Goal: Task Accomplishment & Management: Manage account settings

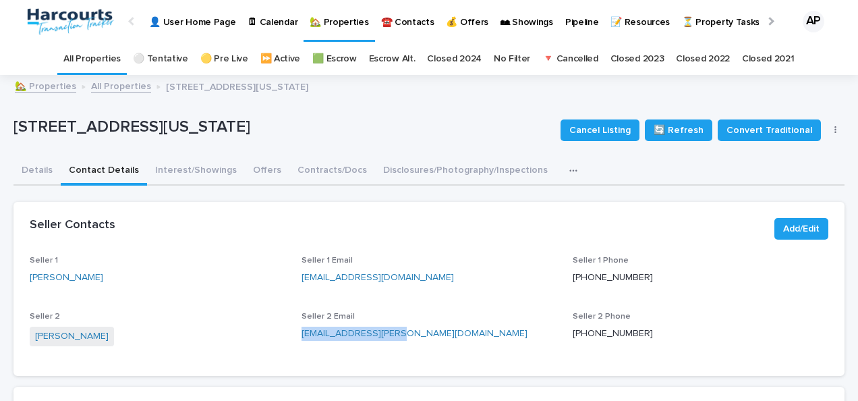
scroll to position [10, 0]
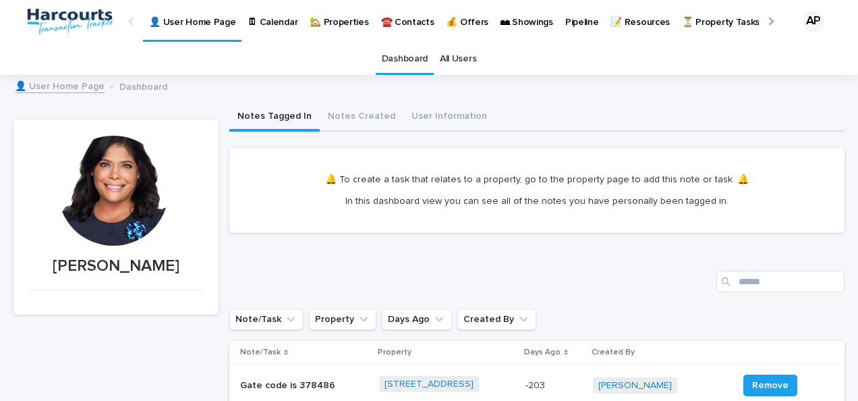
click at [339, 20] on p "🏡 Properties" at bounding box center [339, 14] width 59 height 28
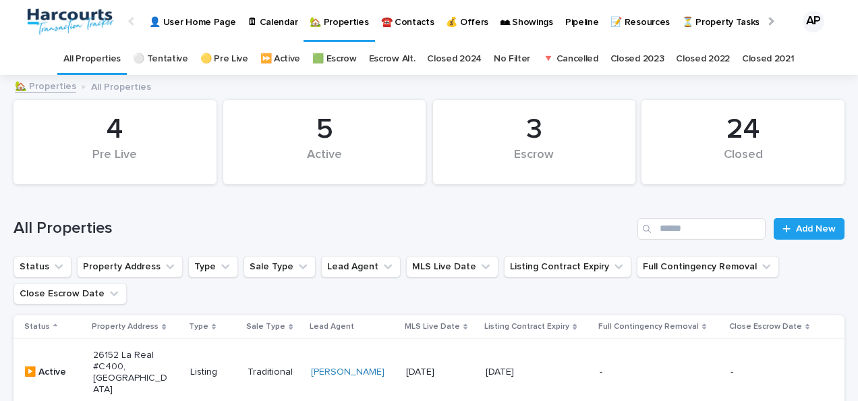
click at [132, 366] on p "26152 La Real #C400, [GEOGRAPHIC_DATA]" at bounding box center [130, 371] width 75 height 45
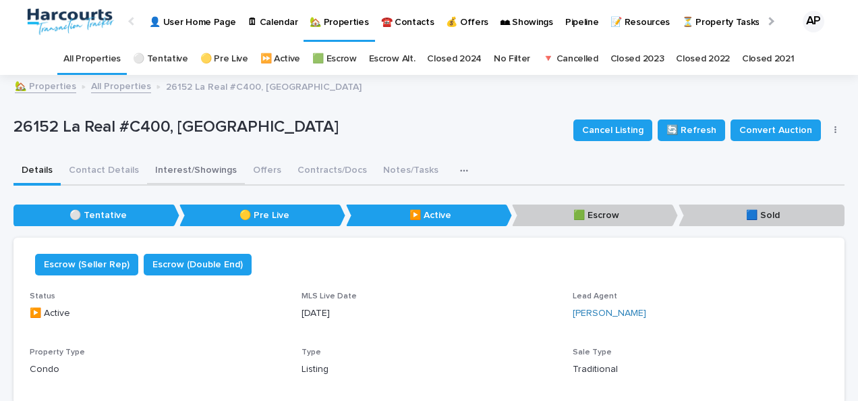
click at [175, 170] on button "Interest/Showings" at bounding box center [196, 171] width 98 height 28
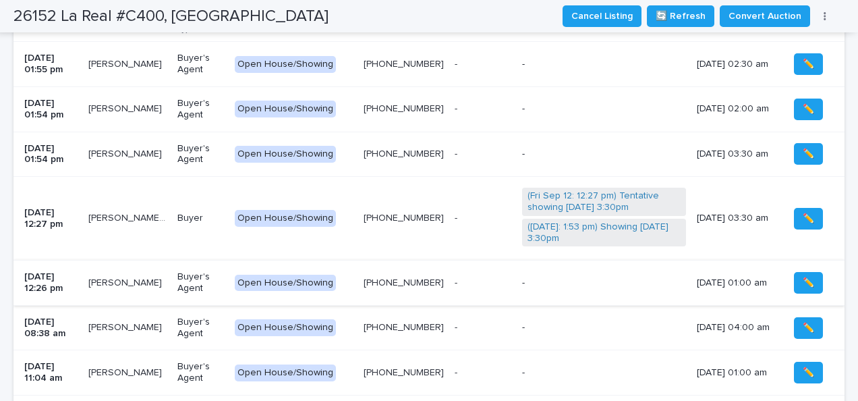
scroll to position [520, 0]
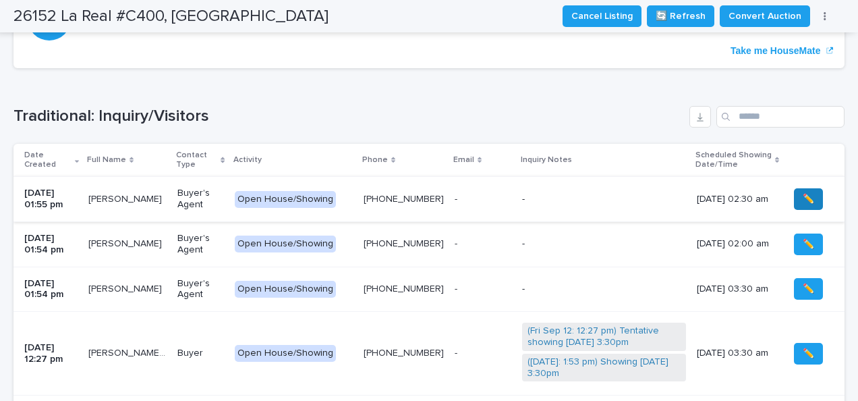
click at [803, 198] on span "✏️" at bounding box center [808, 198] width 11 height 13
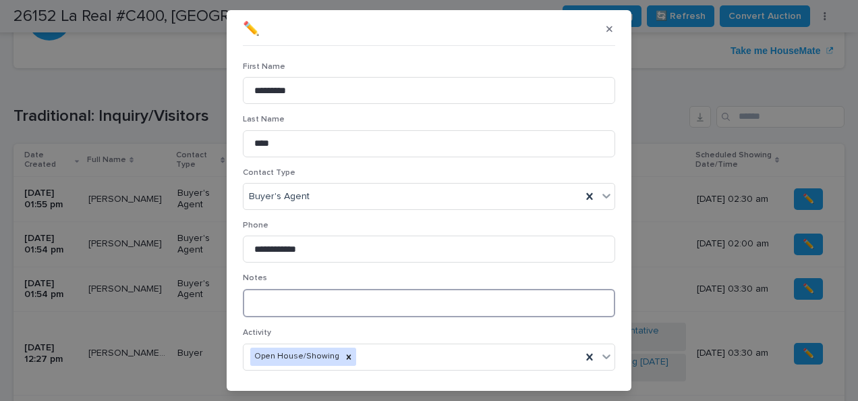
click at [339, 303] on textarea at bounding box center [429, 303] width 372 height 28
type textarea "**********"
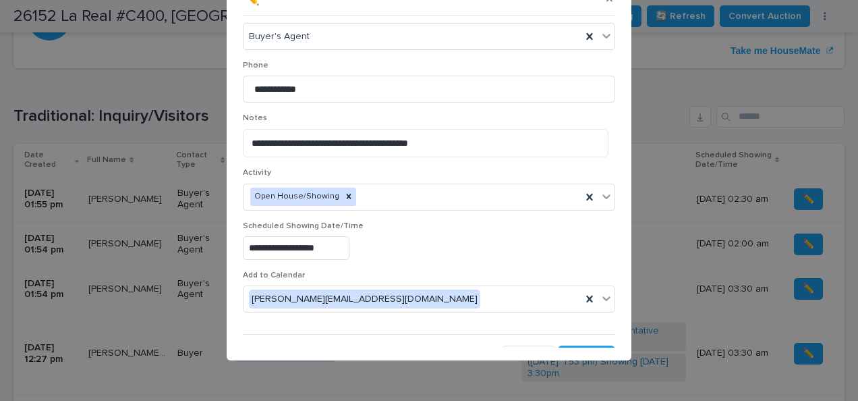
scroll to position [147, 0]
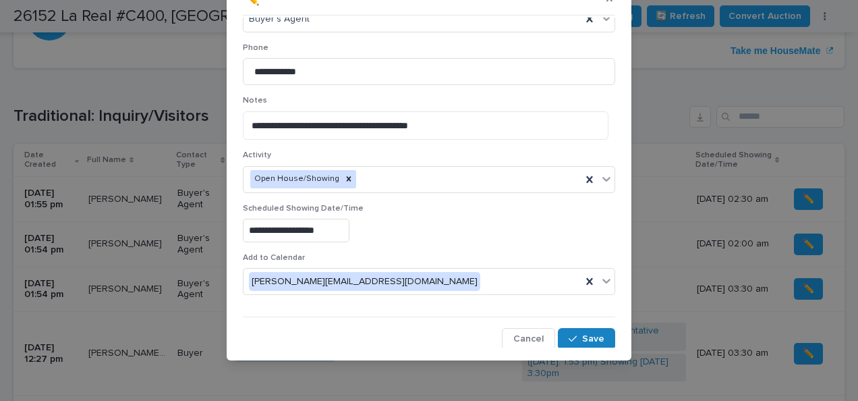
click at [582, 335] on span "Save" at bounding box center [593, 338] width 22 height 9
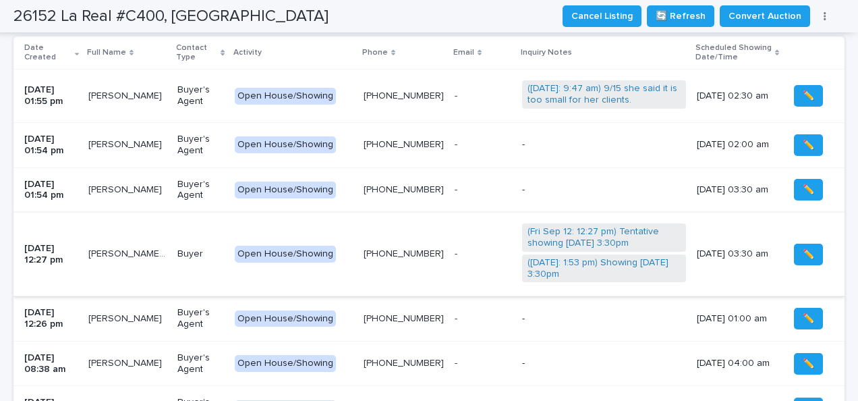
scroll to position [722, 0]
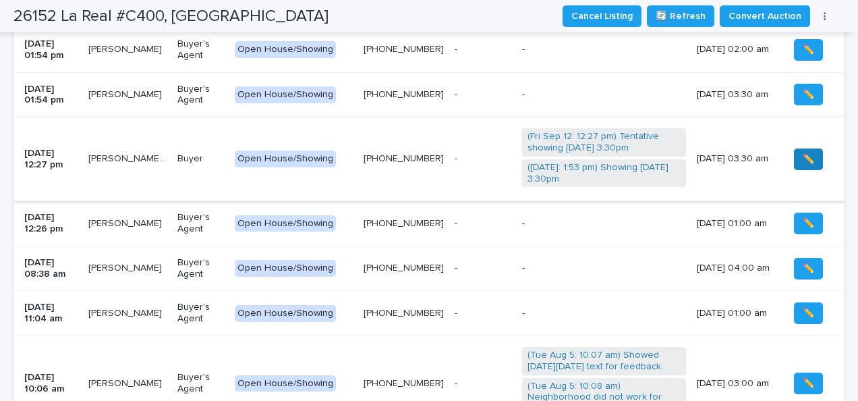
click at [794, 154] on button "✏️" at bounding box center [808, 159] width 29 height 22
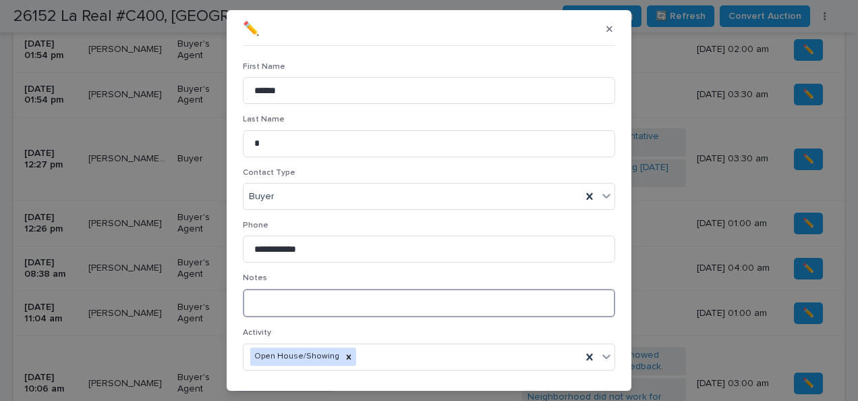
click at [295, 306] on textarea at bounding box center [429, 303] width 372 height 28
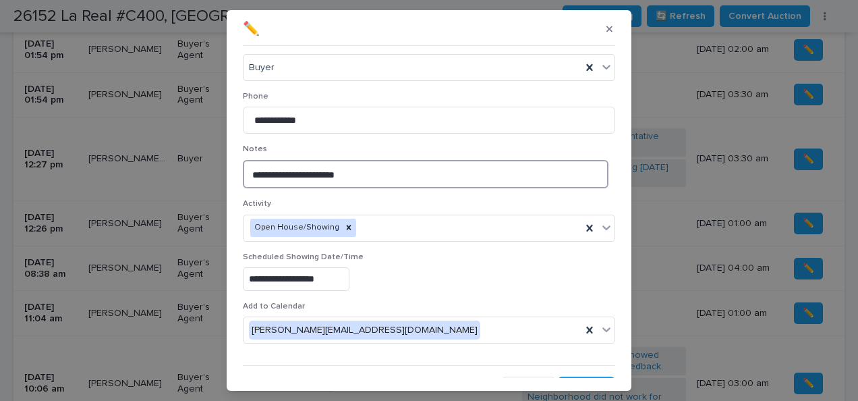
scroll to position [147, 0]
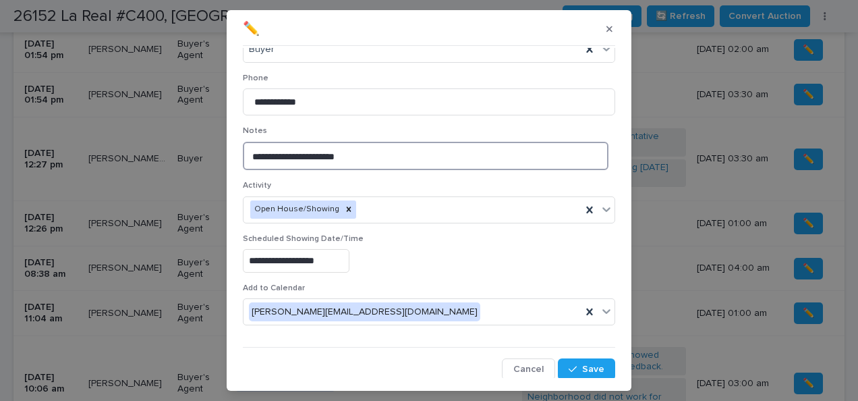
type textarea "**********"
click at [576, 376] on section "**********" at bounding box center [429, 200] width 405 height 380
click at [575, 372] on button "Save" at bounding box center [586, 369] width 57 height 22
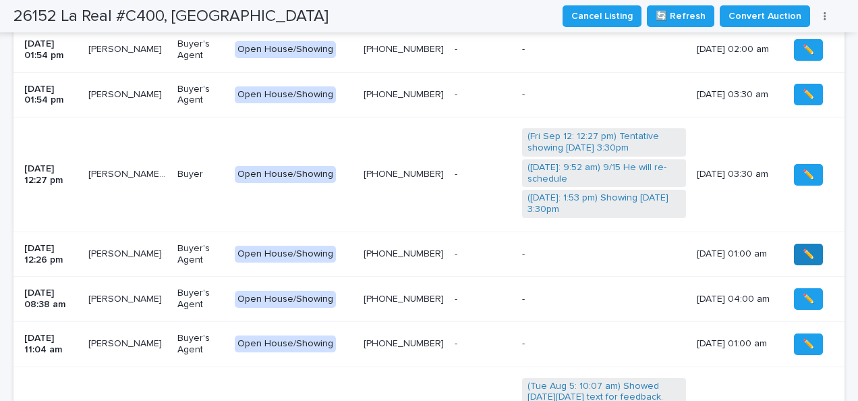
click at [789, 250] on div "✏️" at bounding box center [806, 255] width 34 height 22
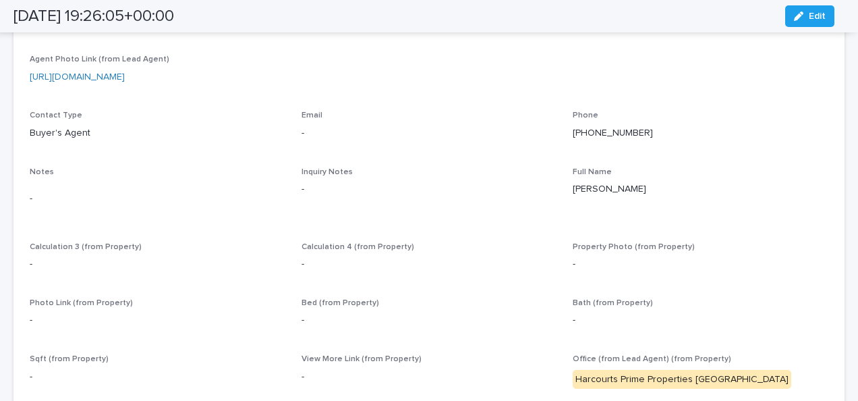
scroll to position [202, 0]
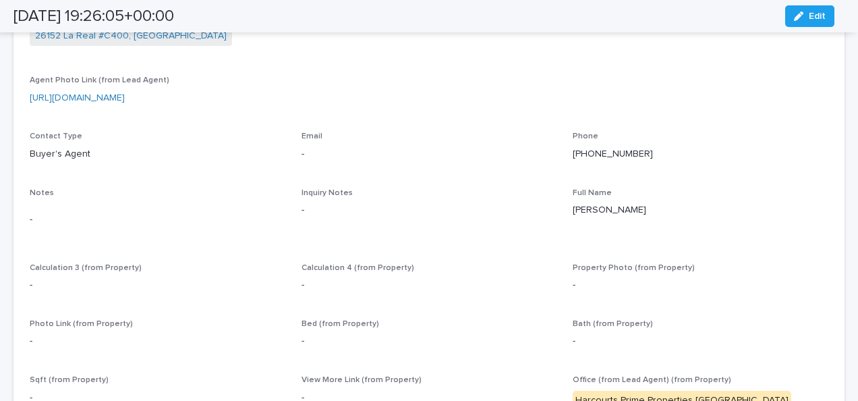
click at [625, 154] on p "[PHONE_NUMBER]" at bounding box center [701, 154] width 256 height 14
click at [616, 154] on link "[PHONE_NUMBER]" at bounding box center [613, 153] width 80 height 9
click at [669, 198] on div "Full Name [PERSON_NAME]" at bounding box center [701, 208] width 256 height 40
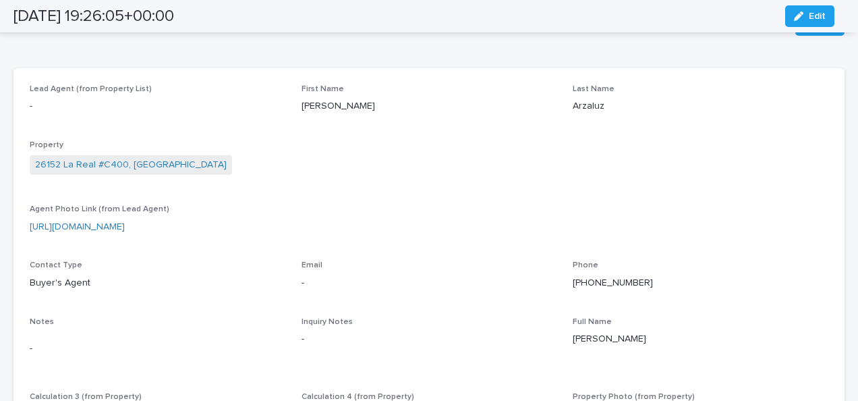
scroll to position [0, 0]
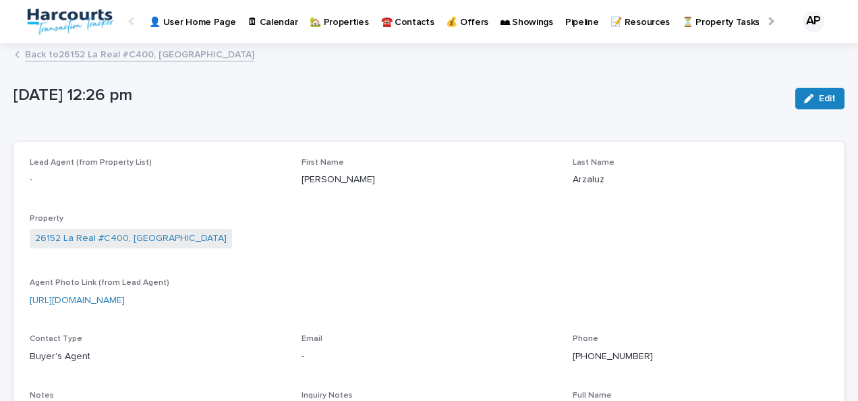
click at [804, 100] on icon "button" at bounding box center [808, 98] width 9 height 9
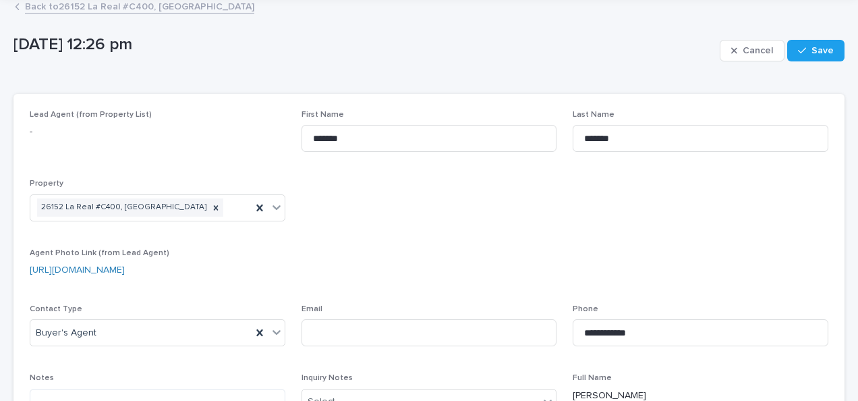
scroll to position [135, 0]
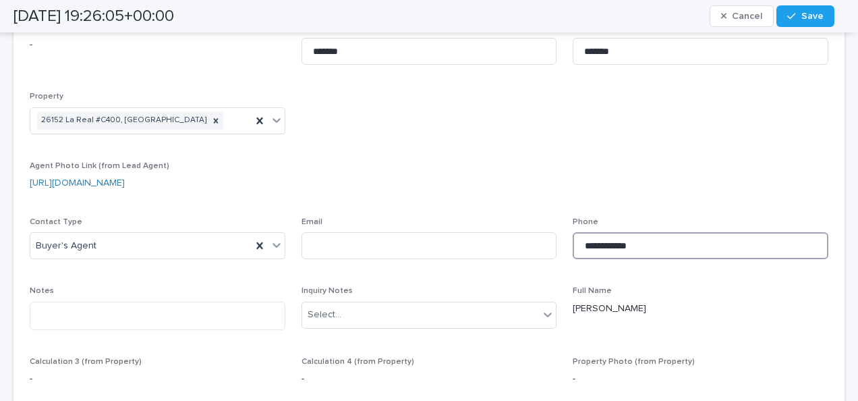
click at [644, 244] on input "**********" at bounding box center [701, 245] width 256 height 27
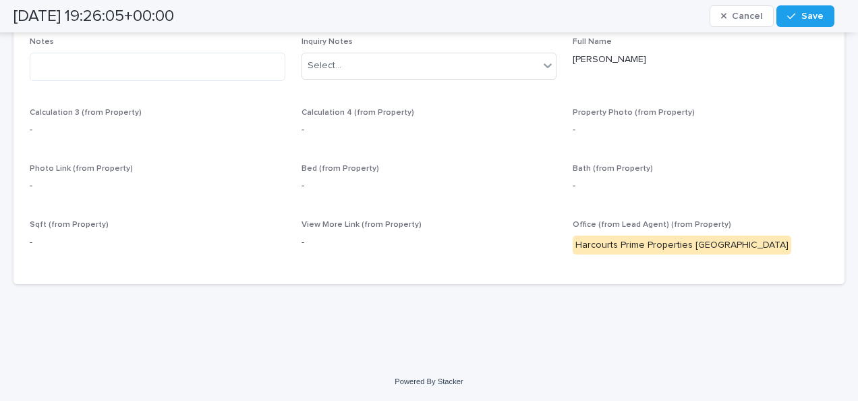
scroll to position [0, 0]
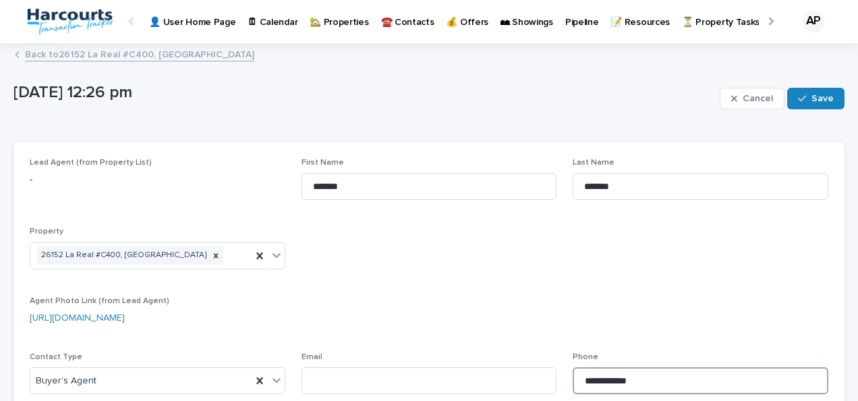
type input "**********"
click at [812, 102] on span "Save" at bounding box center [823, 98] width 22 height 9
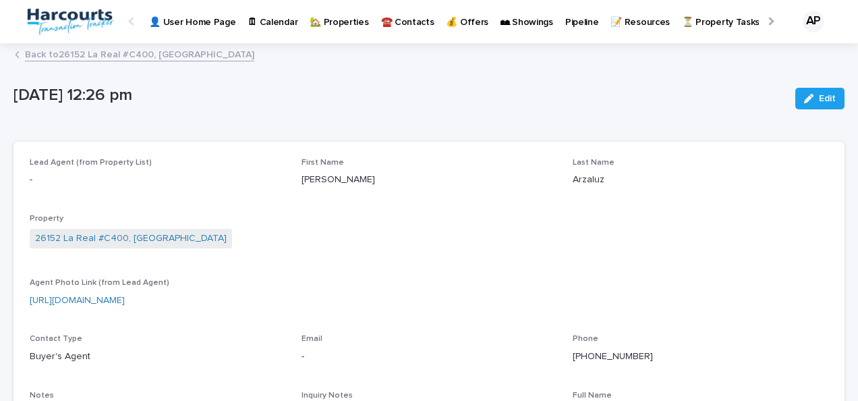
click at [341, 20] on p "🏡 Properties" at bounding box center [339, 14] width 59 height 28
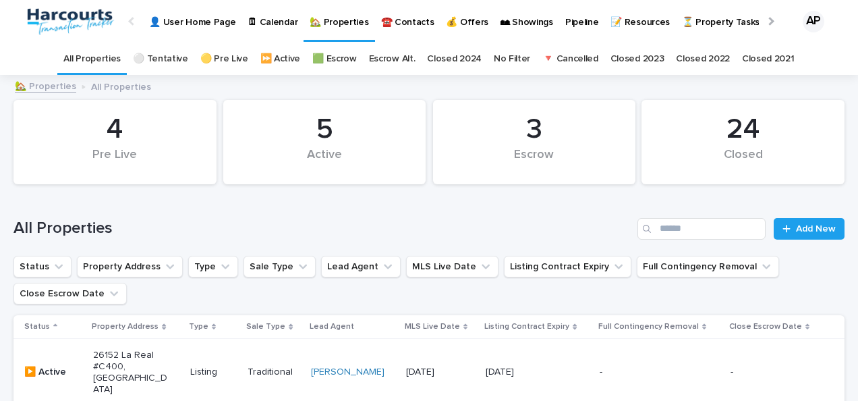
click at [117, 372] on p "26152 La Real #C400, [GEOGRAPHIC_DATA]" at bounding box center [130, 371] width 75 height 45
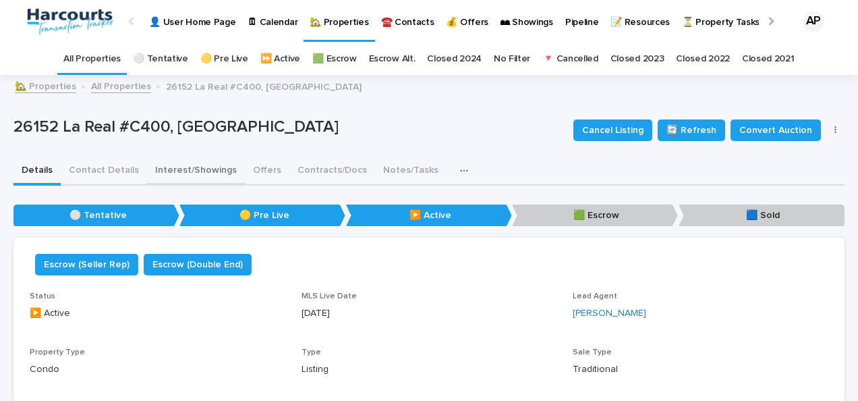
drag, startPoint x: 177, startPoint y: 167, endPoint x: 193, endPoint y: 167, distance: 16.2
click at [175, 167] on button "Interest/Showings" at bounding box center [196, 171] width 98 height 28
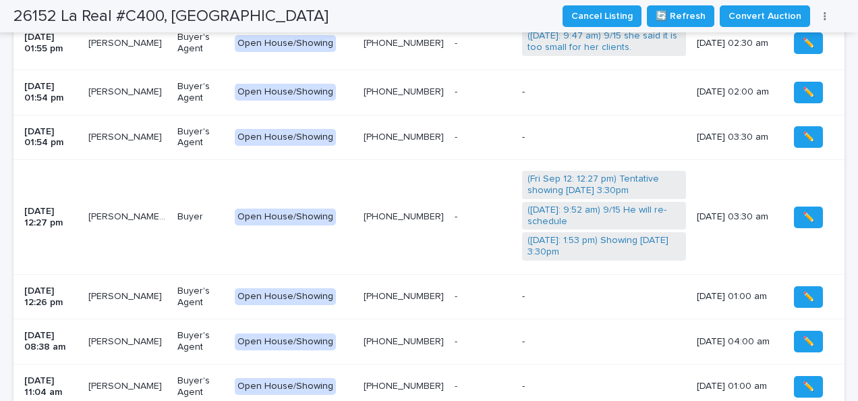
scroll to position [540, 0]
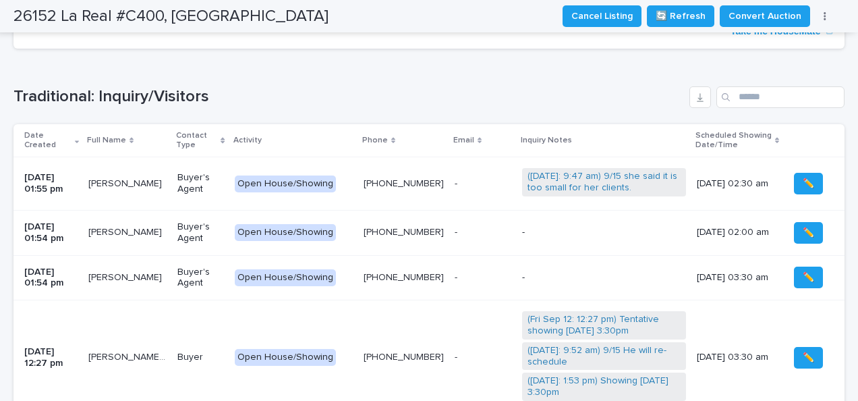
click at [789, 274] on div "✏️" at bounding box center [806, 277] width 34 height 22
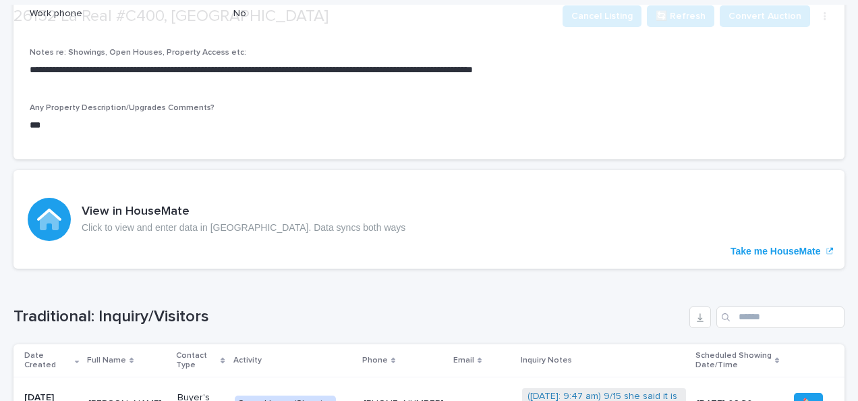
scroll to position [380, 0]
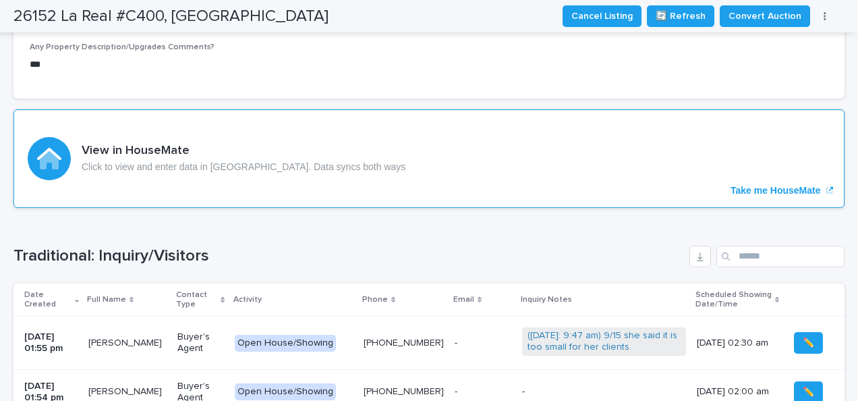
click at [735, 189] on p "Take me HouseMate" at bounding box center [776, 190] width 90 height 11
